Goal: Understand process/instructions

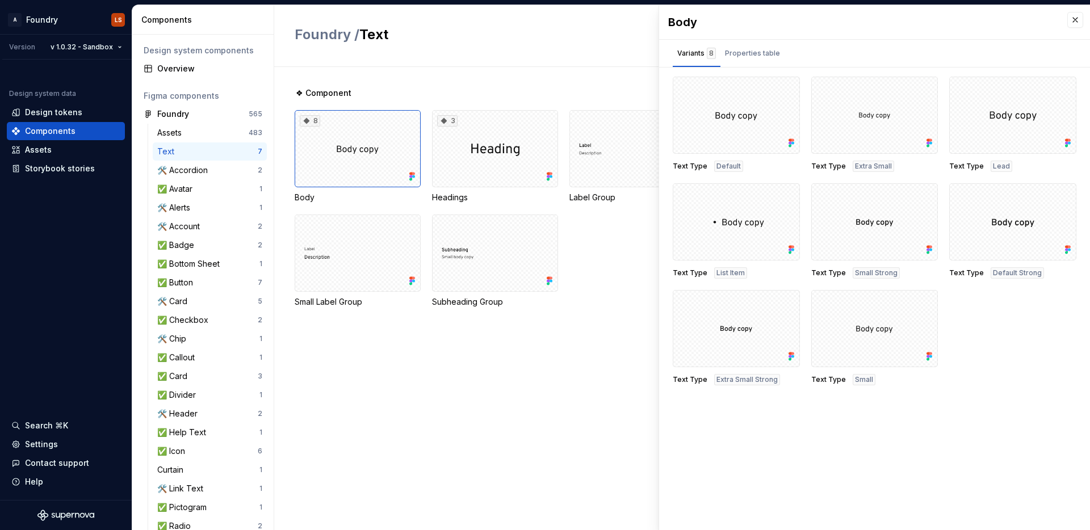
click at [581, 368] on div "❖ Component 8 Body 3 Headings Label Group Page Title Group Section Title Group …" at bounding box center [692, 298] width 795 height 463
click at [1077, 20] on button "button" at bounding box center [1075, 20] width 16 height 16
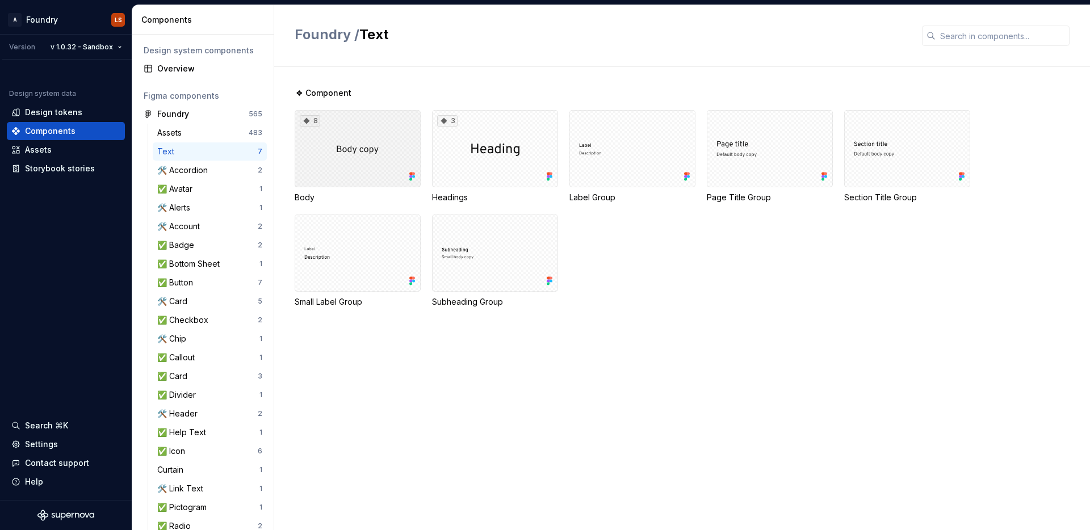
click at [363, 165] on div "8" at bounding box center [358, 148] width 126 height 77
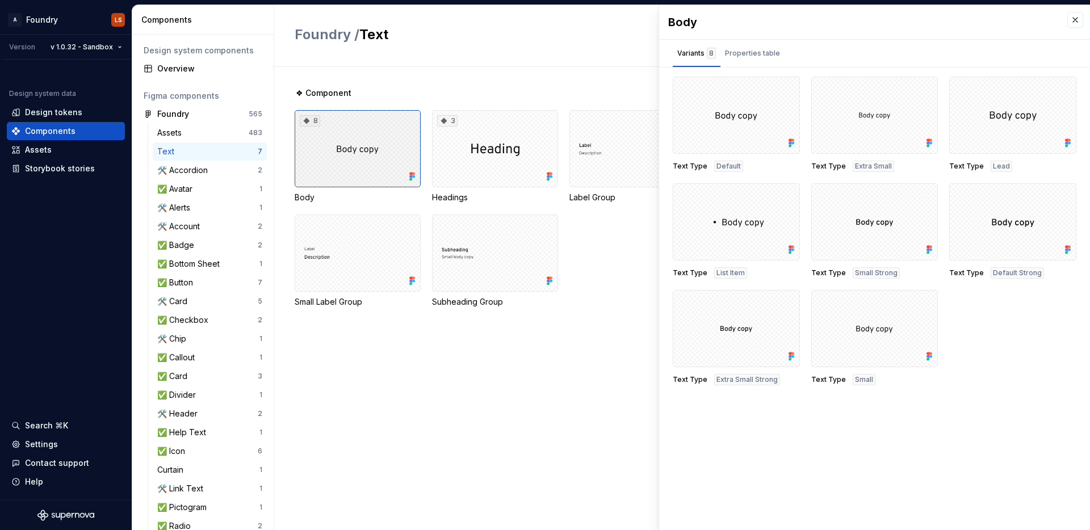
click at [365, 143] on div "8" at bounding box center [358, 148] width 126 height 77
click at [1012, 125] on div at bounding box center [1012, 115] width 127 height 77
click at [1011, 116] on div at bounding box center [1012, 115] width 127 height 77
click at [960, 166] on span "Text Type" at bounding box center [966, 166] width 35 height 9
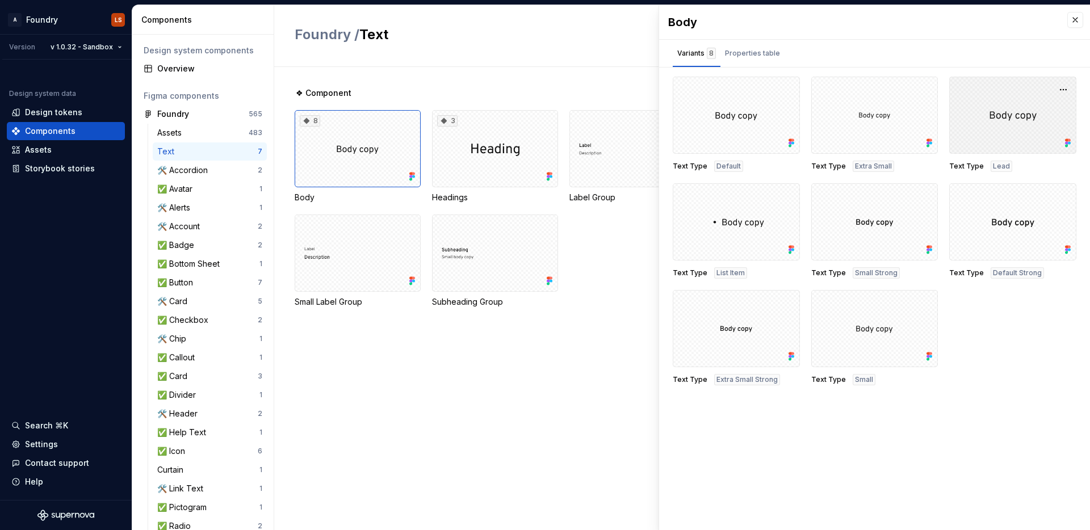
click at [994, 115] on div at bounding box center [1012, 115] width 127 height 77
click at [1021, 115] on div at bounding box center [1012, 115] width 127 height 77
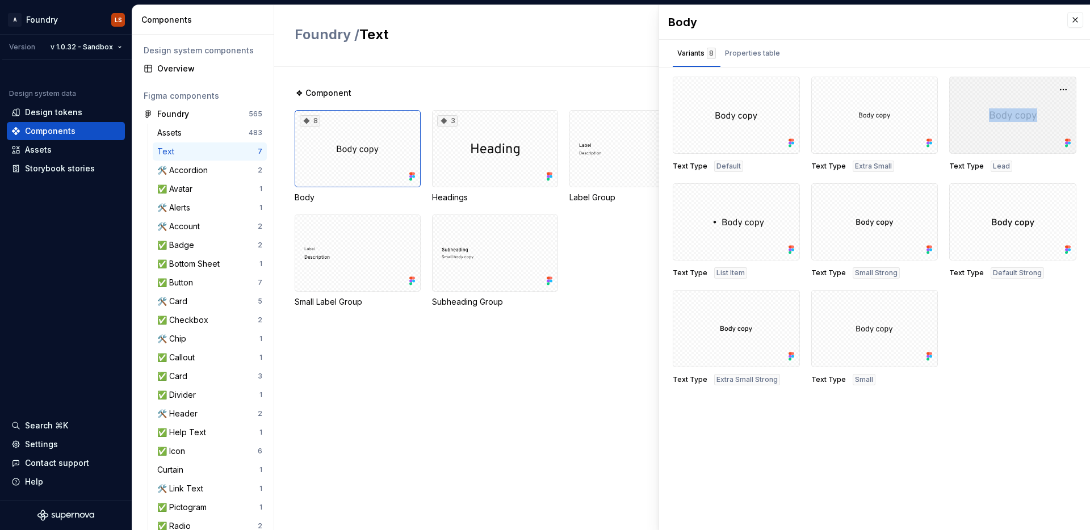
click at [1021, 115] on div at bounding box center [1012, 115] width 127 height 77
